Goal: Task Accomplishment & Management: Use online tool/utility

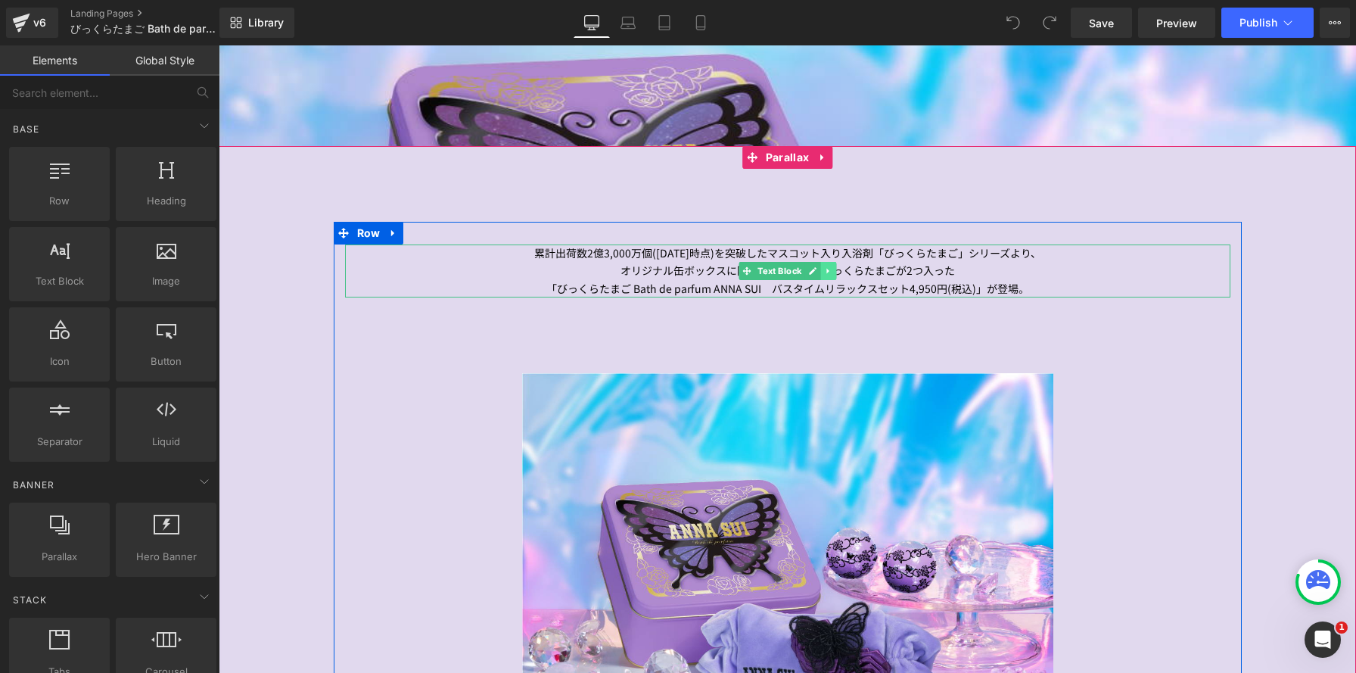
click at [827, 271] on icon at bounding box center [827, 271] width 2 height 5
click at [819, 274] on icon at bounding box center [820, 270] width 8 height 8
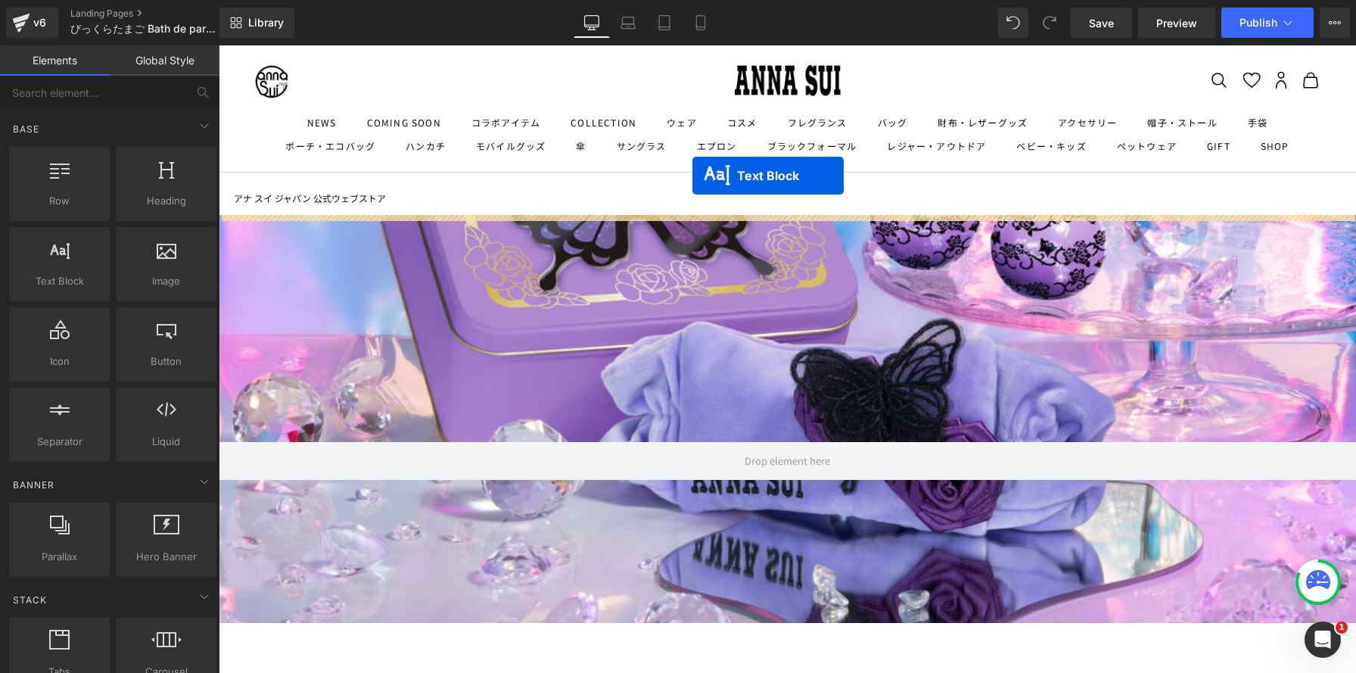
drag, startPoint x: 720, startPoint y: 268, endPoint x: 692, endPoint y: 176, distance: 95.7
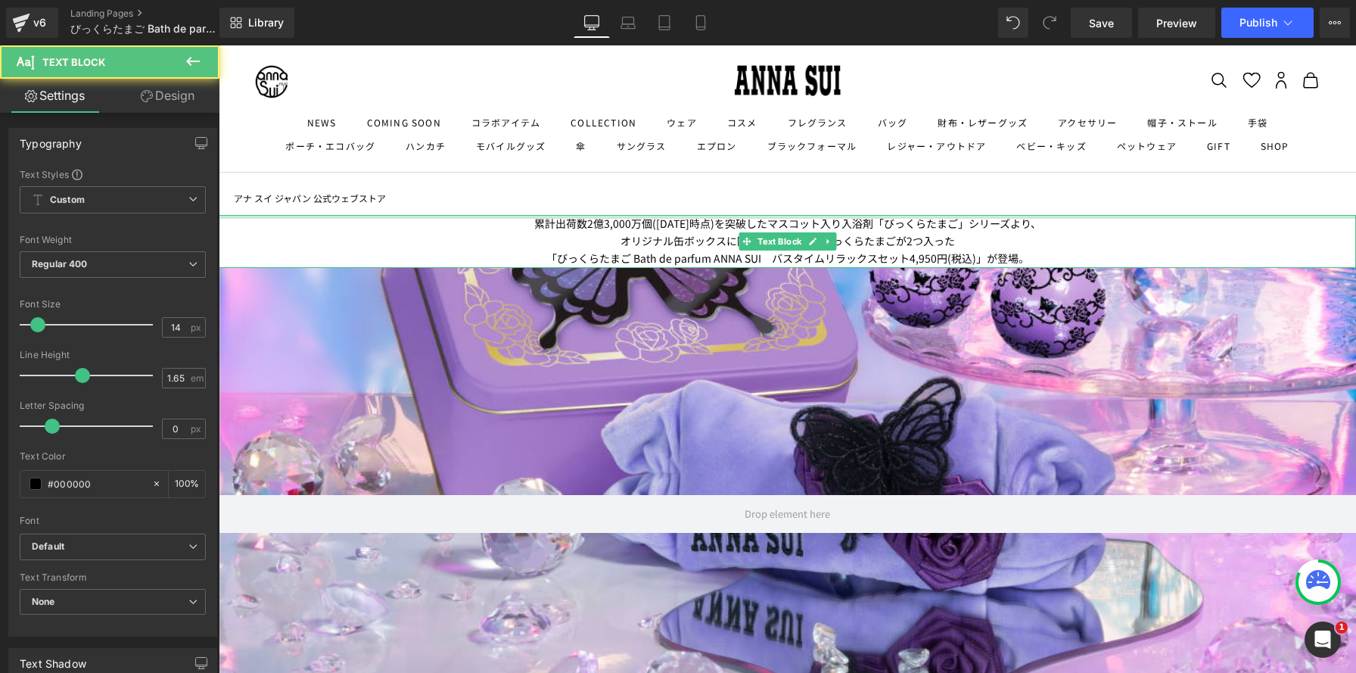
scroll to position [3608, 1137]
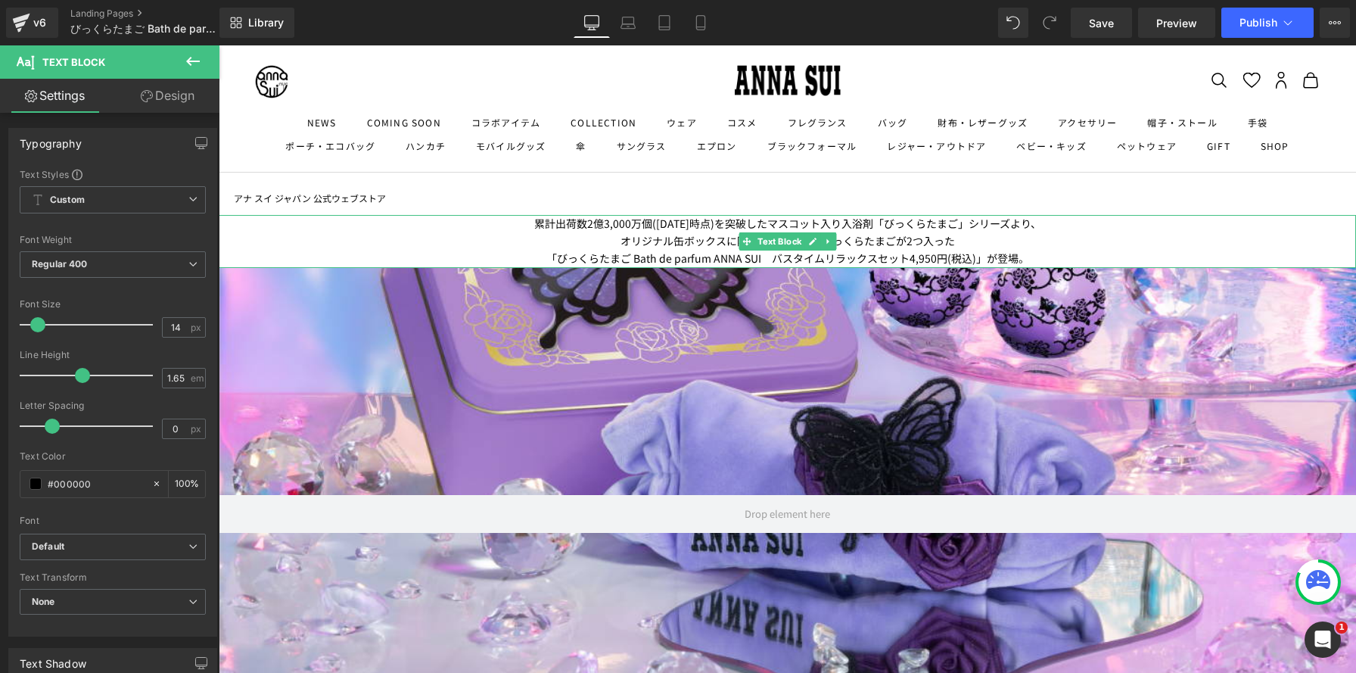
drag, startPoint x: 575, startPoint y: 228, endPoint x: 560, endPoint y: 227, distance: 15.2
click at [575, 228] on p "累計出荷数2億3,000万個([DATE]時点)を突破したマスコット入り入浴剤「びっくらたまご」シリーズより、" at bounding box center [787, 223] width 1137 height 17
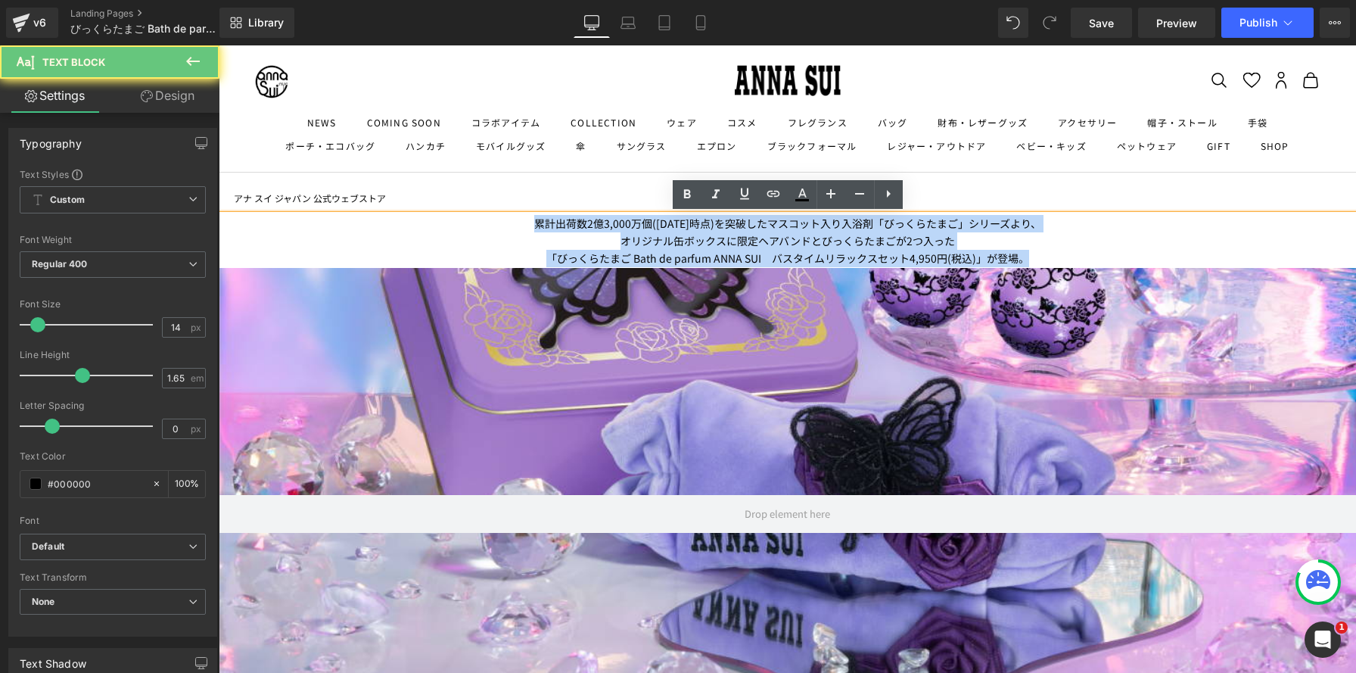
drag, startPoint x: 516, startPoint y: 220, endPoint x: 1161, endPoint y: 294, distance: 649.6
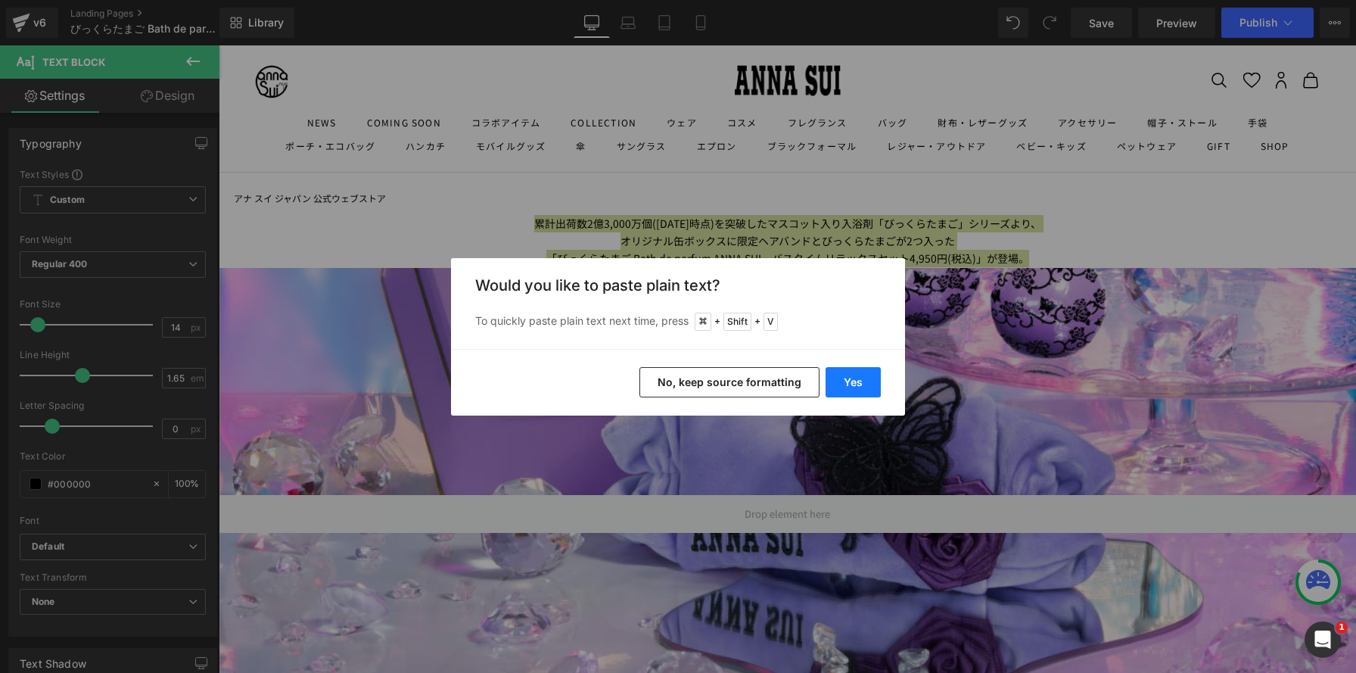
click at [847, 384] on button "Yes" at bounding box center [852, 382] width 55 height 30
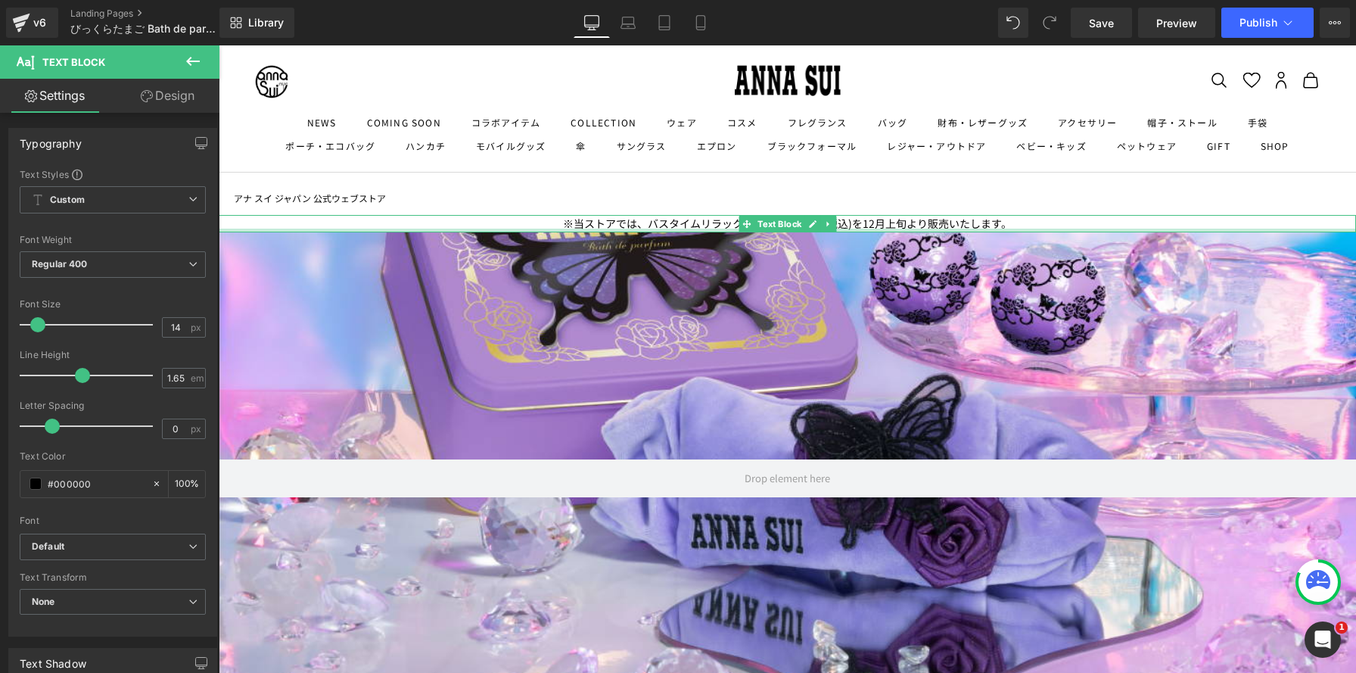
drag, startPoint x: 549, startPoint y: 229, endPoint x: 1025, endPoint y: 226, distance: 475.9
click at [890, 231] on div at bounding box center [787, 230] width 1137 height 4
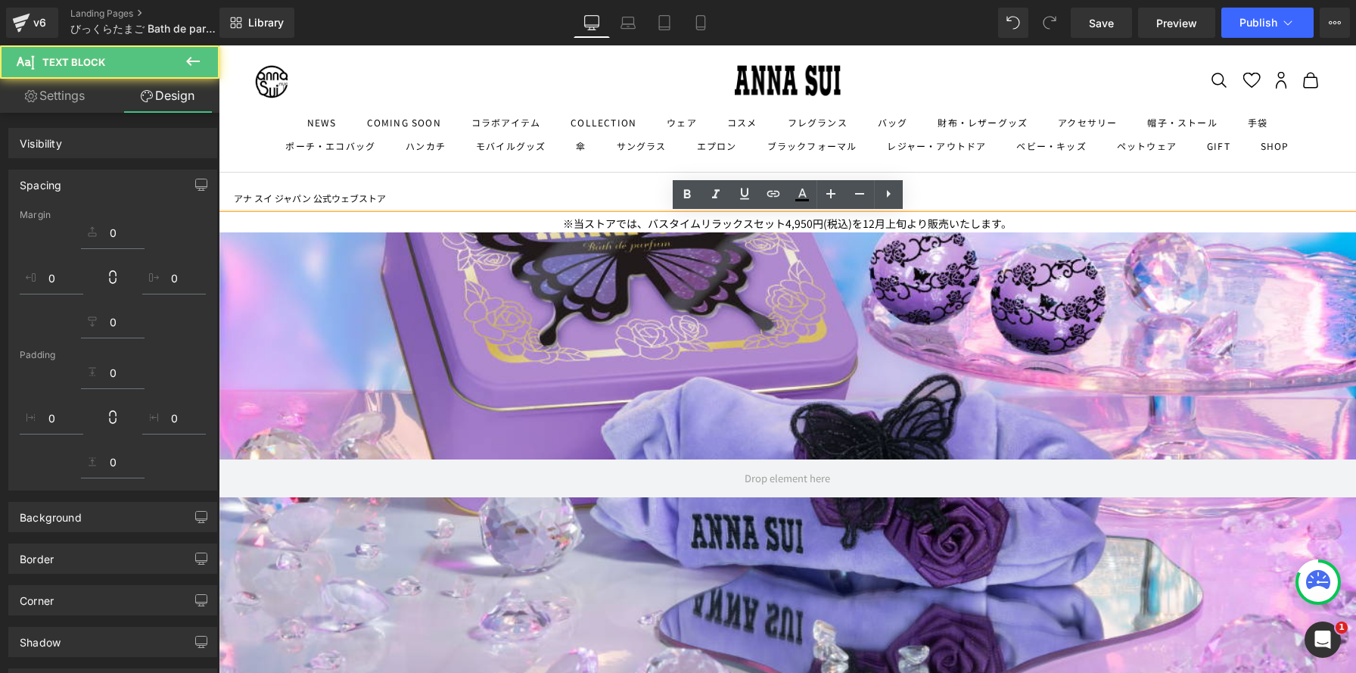
drag, startPoint x: 568, startPoint y: 220, endPoint x: 556, endPoint y: 226, distance: 13.5
click at [567, 220] on p "※当ストアでは、バスタイムリラックスセット4,950円(税込)を12月上旬より販売いたします。" at bounding box center [787, 223] width 1137 height 17
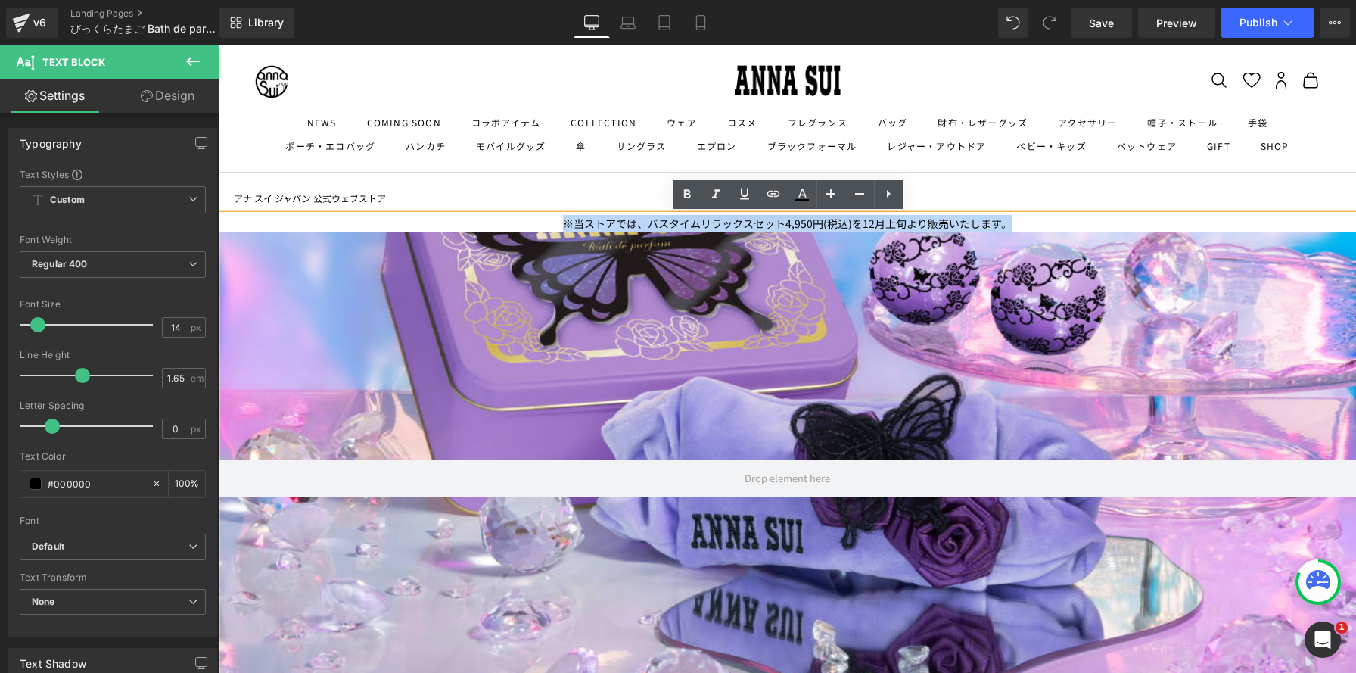
drag, startPoint x: 557, startPoint y: 226, endPoint x: 1092, endPoint y: 230, distance: 535.7
click at [1092, 230] on p "※当ストアでは、バスタイムリラックスセット4,950円(税込)を12月上旬より販売いたします。" at bounding box center [787, 223] width 1137 height 17
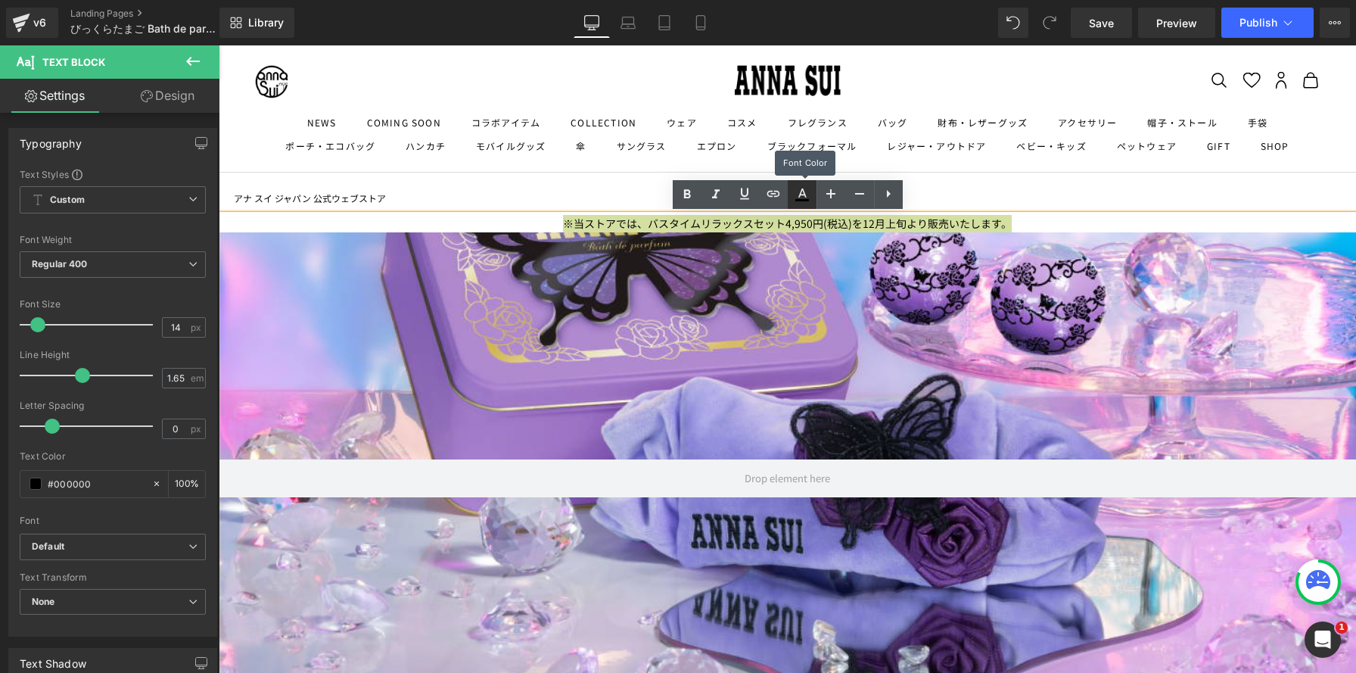
click at [805, 193] on icon at bounding box center [802, 194] width 18 height 18
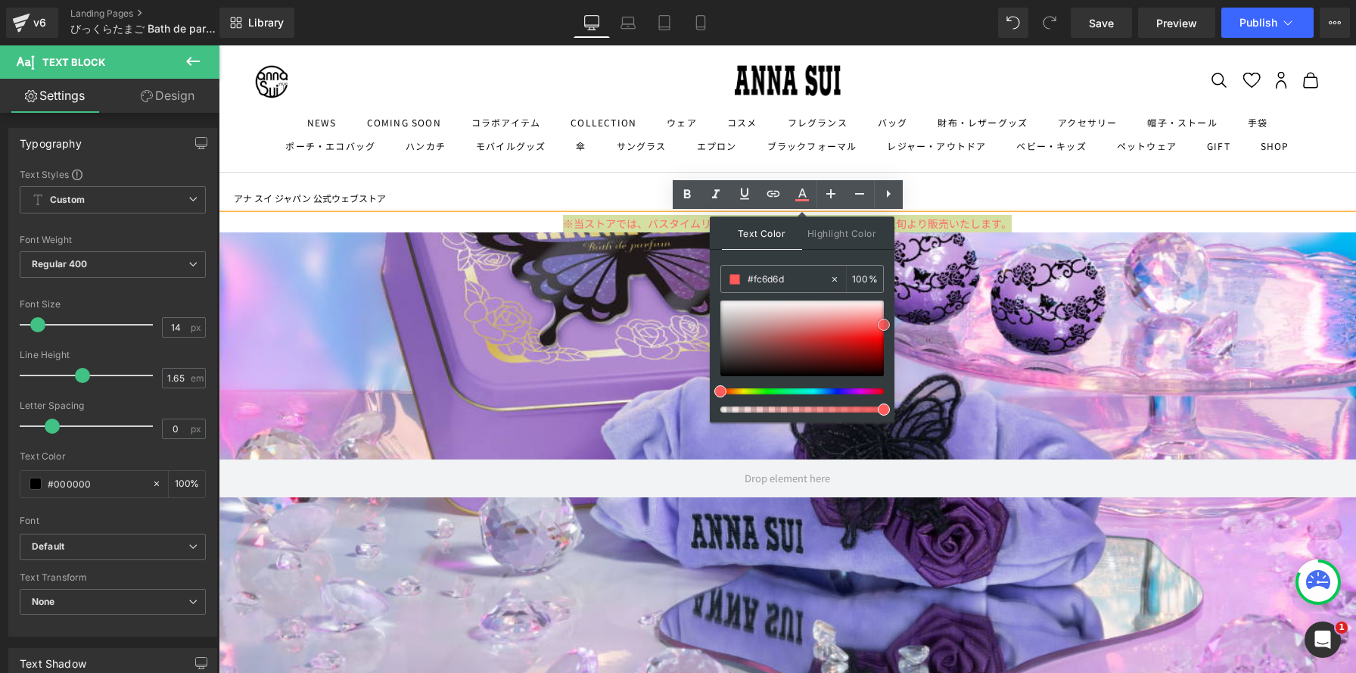
drag, startPoint x: 1097, startPoint y: 368, endPoint x: 895, endPoint y: 329, distance: 205.7
type input "#ff1919"
drag, startPoint x: 883, startPoint y: 329, endPoint x: 884, endPoint y: 339, distance: 9.9
click at [884, 339] on span at bounding box center [884, 334] width 12 height 12
click at [684, 196] on icon at bounding box center [686, 194] width 7 height 9
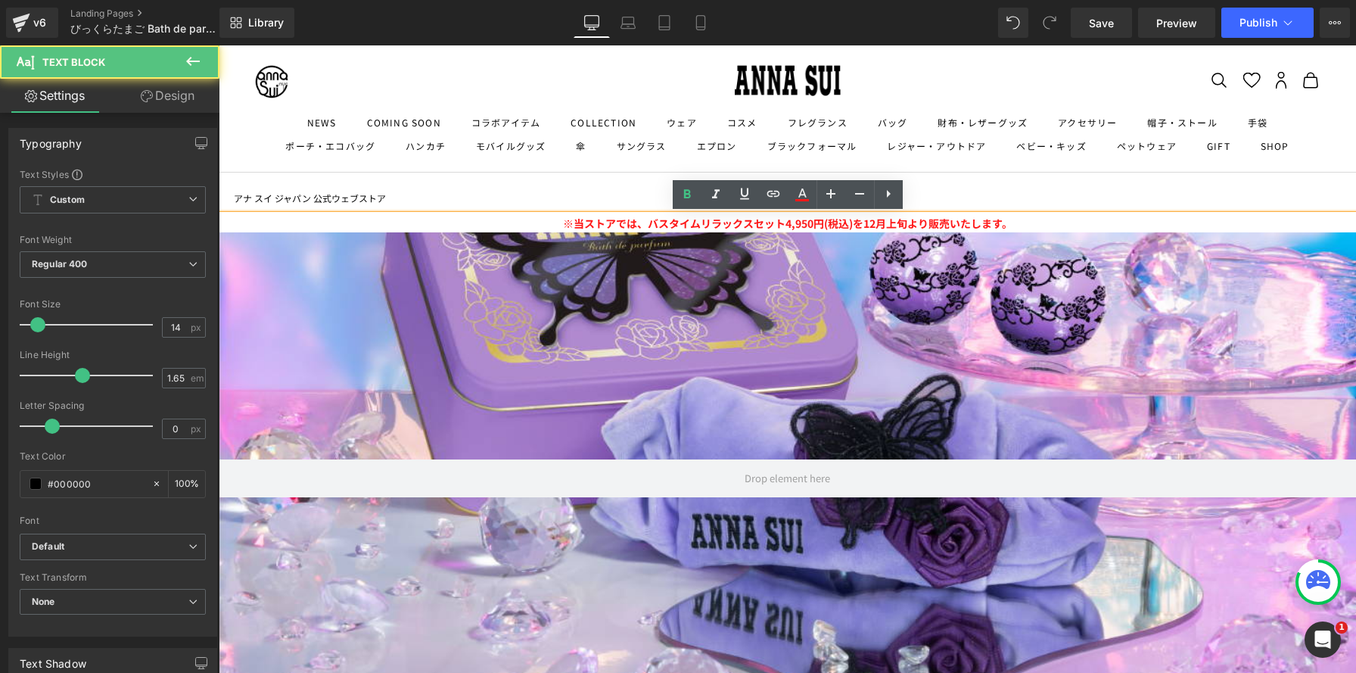
click at [1099, 216] on p "※当ストアでは、バスタイムリラックスセット4,950円(税込)を12月上旬より販売いたします。" at bounding box center [787, 223] width 1137 height 17
click at [1089, 21] on link "Save" at bounding box center [1101, 23] width 61 height 30
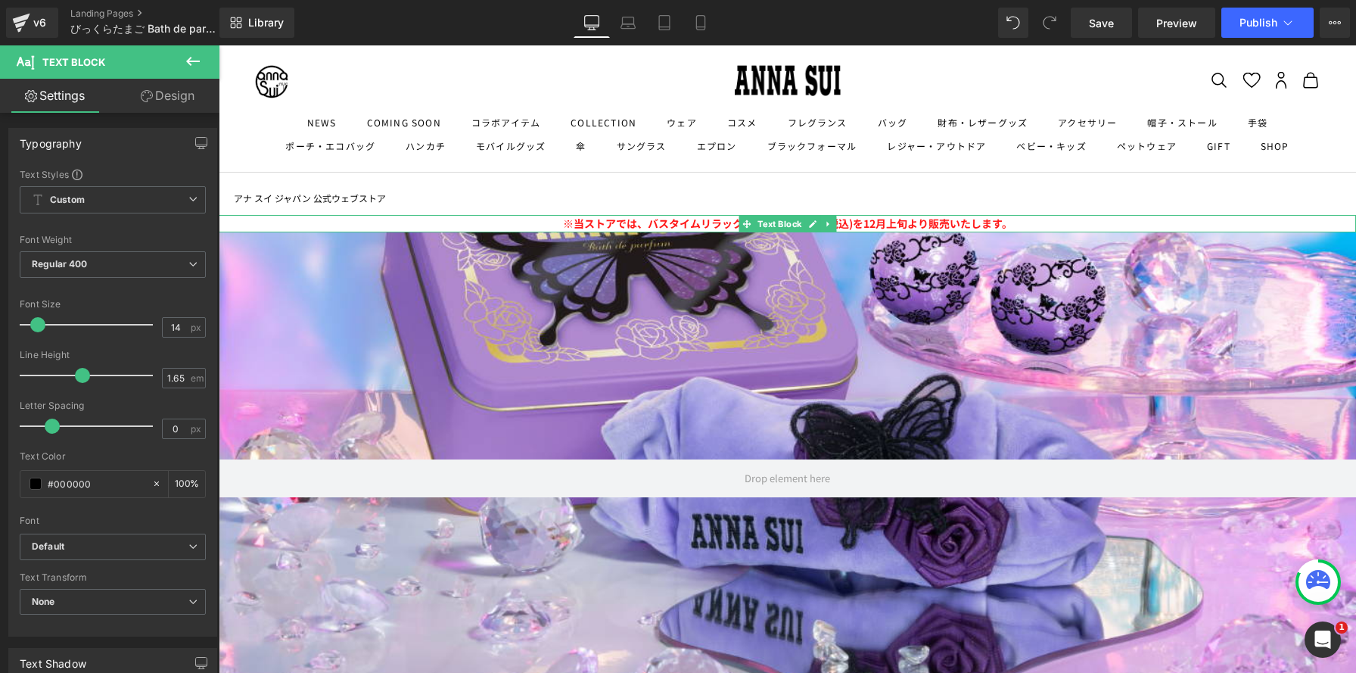
click at [529, 222] on p "※当ストアでは、バスタイムリラックスセット4,950円(税込)を12月上旬より販売いたします。" at bounding box center [787, 223] width 1137 height 17
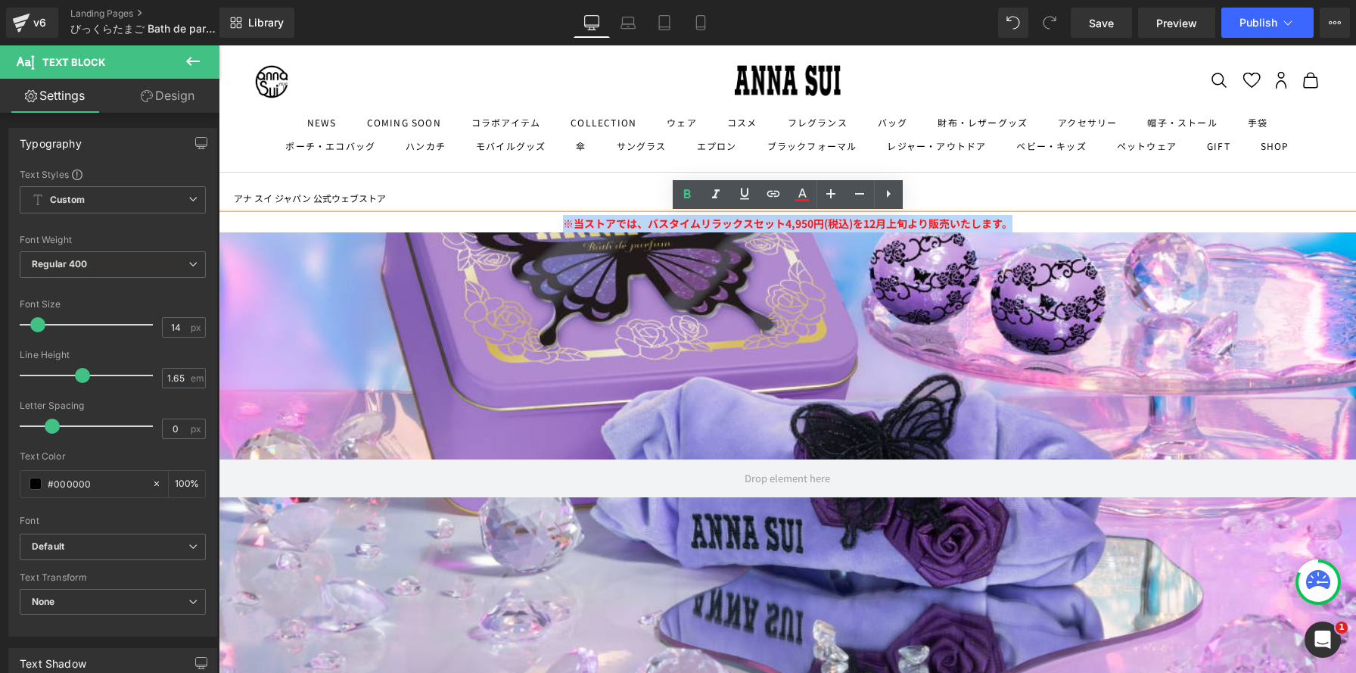
drag, startPoint x: 553, startPoint y: 226, endPoint x: 1077, endPoint y: 225, distance: 523.5
click at [1077, 225] on p "※当ストアでは、バスタイムリラックスセット4,950円(税込)を12月上旬より販売いたします。" at bounding box center [787, 223] width 1137 height 17
copy span "※当ストアでは、バスタイムリラックスセット4,950円(税込)を12月上旬より販売いたします。"
